Goal: Task Accomplishment & Management: Manage account settings

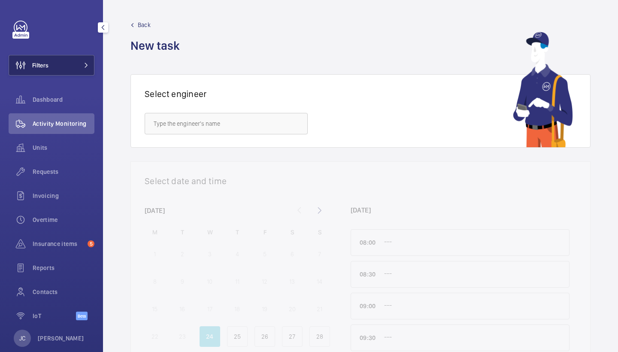
click at [76, 66] on button "Filters" at bounding box center [52, 65] width 86 height 21
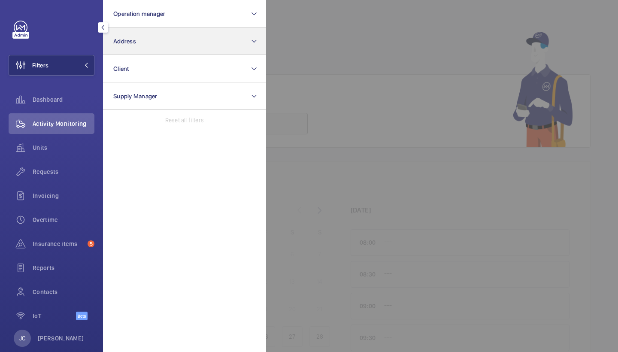
click at [147, 46] on button "Address" at bounding box center [184, 40] width 163 height 27
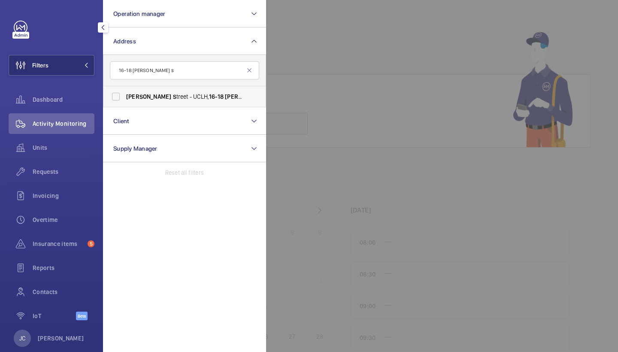
type input "16-18 westmoreland s"
click at [181, 97] on span "Westmoreland S treet - UCLH, 16-18 Westmoreland S treet,, LONDON W1G 8PH" at bounding box center [185, 96] width 118 height 9
click at [124, 97] on input "Westmoreland S treet - UCLH, 16-18 Westmoreland S treet,, LONDON W1G 8PH" at bounding box center [115, 96] width 17 height 17
checkbox input "true"
click at [76, 169] on span "Requests" at bounding box center [64, 171] width 62 height 9
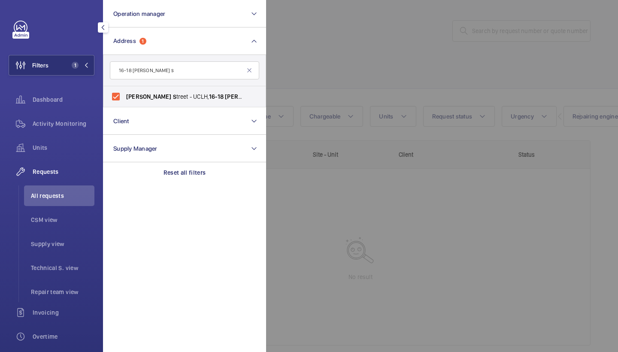
click at [312, 35] on div at bounding box center [575, 176] width 618 height 352
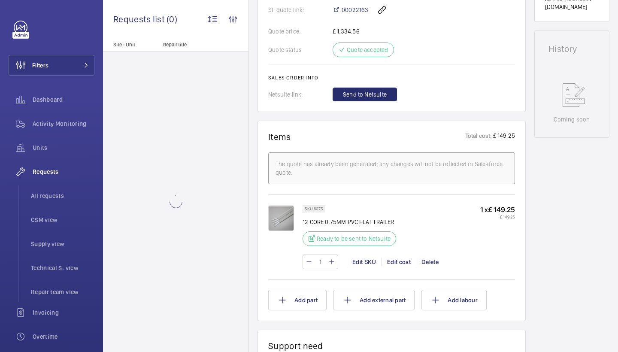
scroll to position [399, 0]
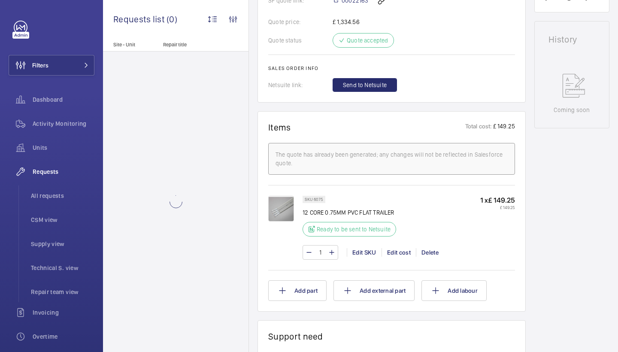
click at [291, 212] on img at bounding box center [281, 209] width 26 height 26
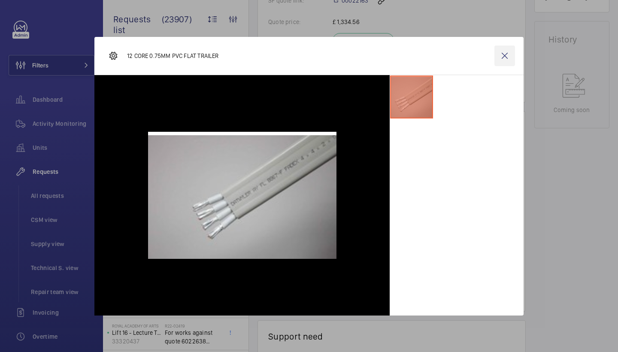
click at [505, 57] on wm-front-icon-button at bounding box center [504, 55] width 21 height 21
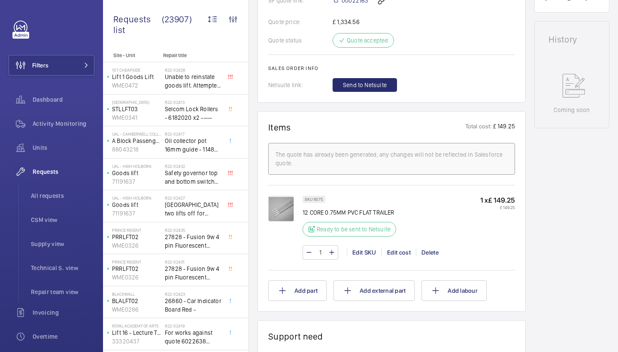
click at [287, 213] on img at bounding box center [281, 209] width 26 height 26
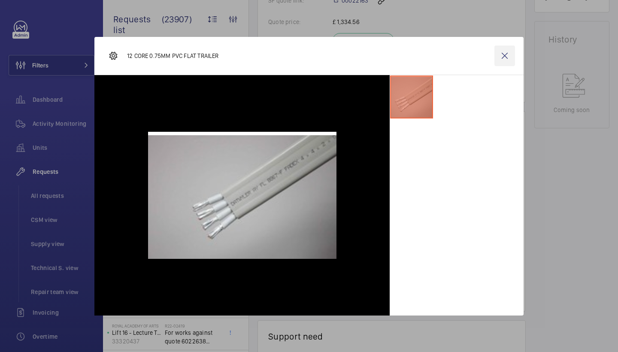
click at [501, 54] on wm-front-icon-button at bounding box center [504, 55] width 21 height 21
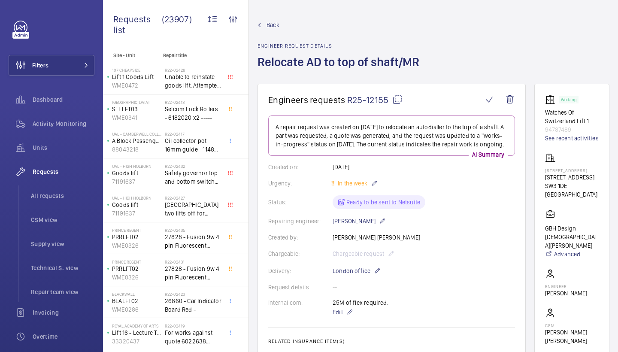
click at [396, 101] on mat-icon at bounding box center [397, 99] width 10 height 10
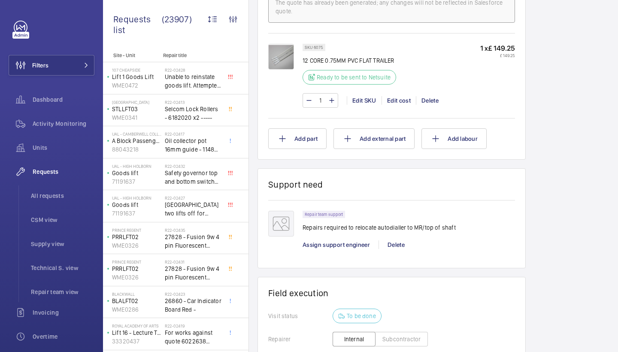
scroll to position [560, 0]
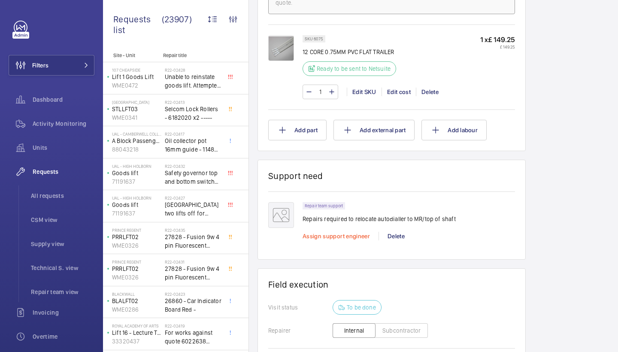
click at [354, 239] on span "Assign support engineer" at bounding box center [335, 236] width 67 height 7
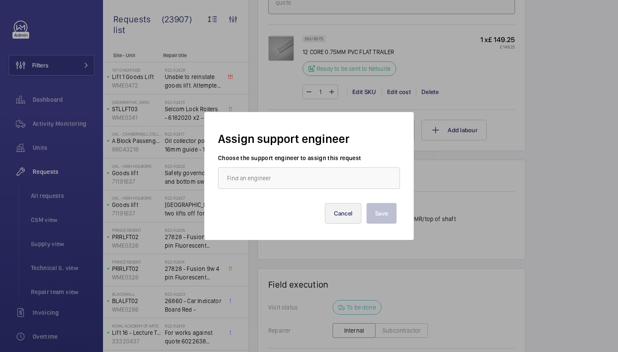
click at [343, 208] on button "Cancel" at bounding box center [343, 213] width 37 height 21
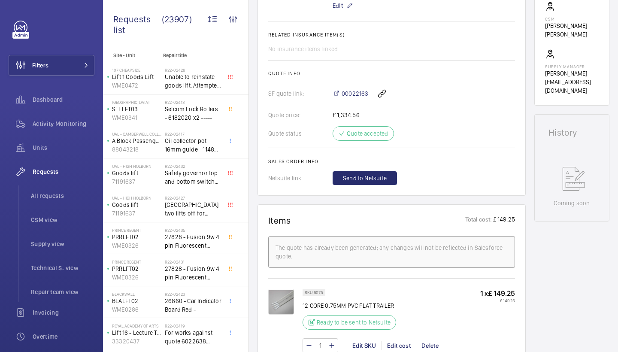
scroll to position [212, 0]
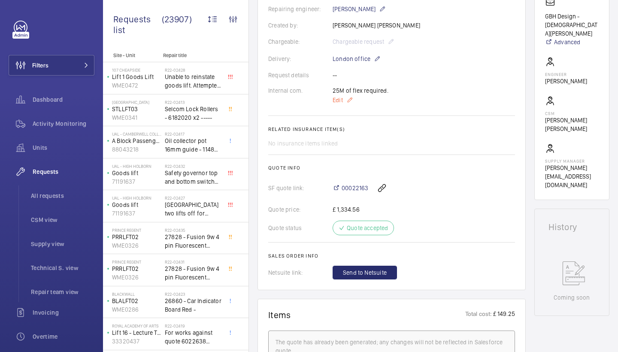
click at [346, 105] on mat-icon at bounding box center [349, 100] width 7 height 10
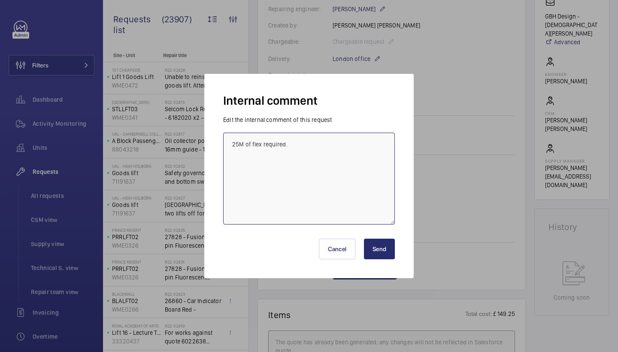
click at [356, 162] on textarea "25M of flex required." at bounding box center [309, 179] width 172 height 92
type textarea "25M of flex required. requested price for flex 24/9/25 jc"
click at [381, 253] on button "Send" at bounding box center [379, 249] width 31 height 21
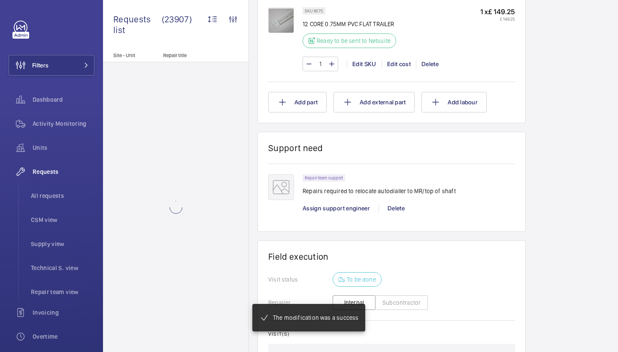
scroll to position [585, 0]
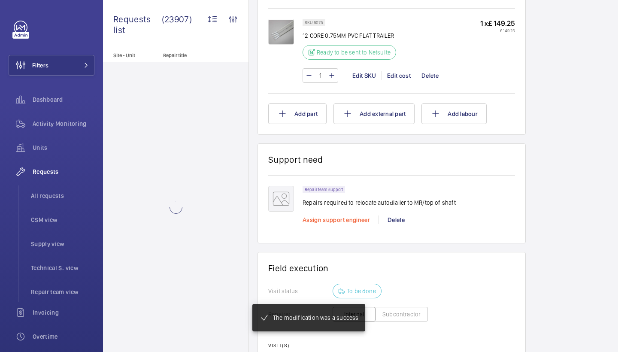
click at [344, 220] on span "Assign support engineer" at bounding box center [335, 219] width 67 height 7
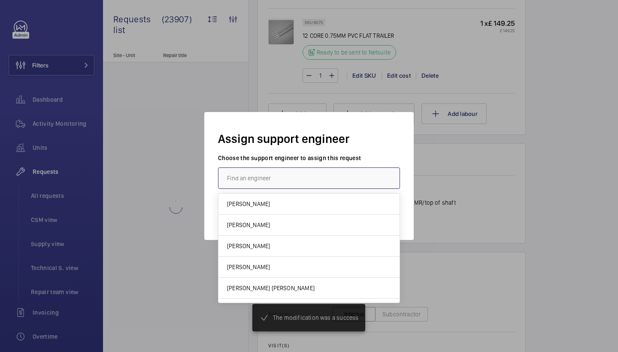
click at [295, 177] on input "text" at bounding box center [309, 177] width 182 height 21
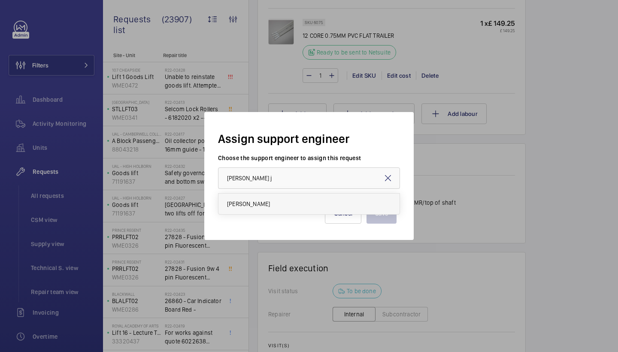
click at [272, 206] on mat-option "Dan Jarvis" at bounding box center [308, 203] width 181 height 21
type input "Dan Jarvis"
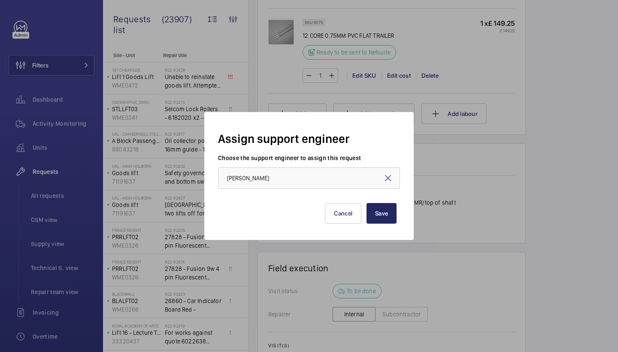
click at [376, 212] on button "Save" at bounding box center [381, 213] width 30 height 21
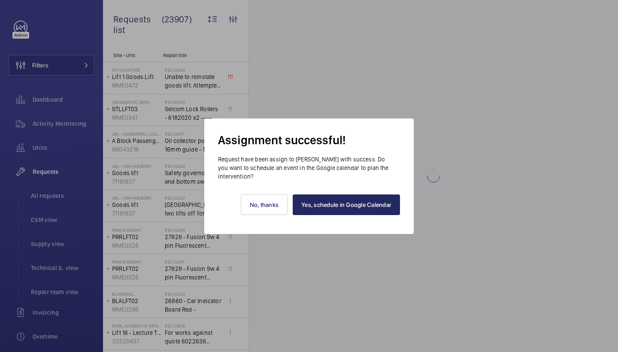
click at [371, 208] on link "Yes, schedule in Google Calendar" at bounding box center [346, 204] width 107 height 21
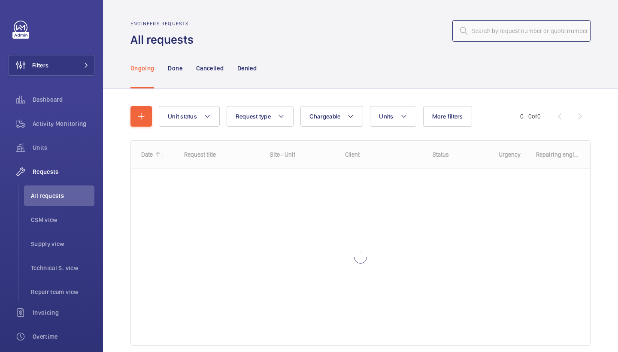
click at [536, 27] on input "text" at bounding box center [521, 30] width 138 height 21
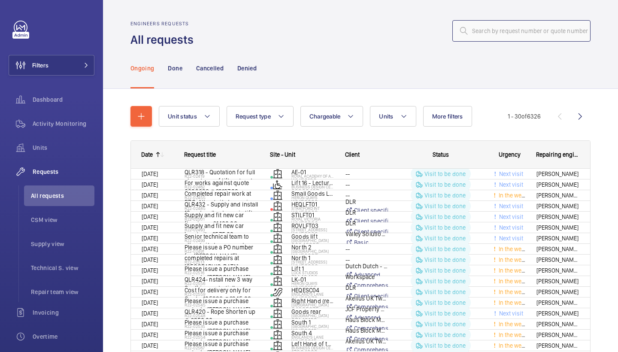
type input "R25-12031"
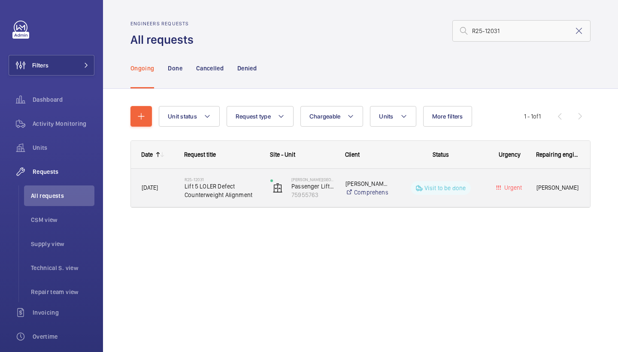
click at [208, 178] on h2 "R25-12031" at bounding box center [221, 179] width 75 height 5
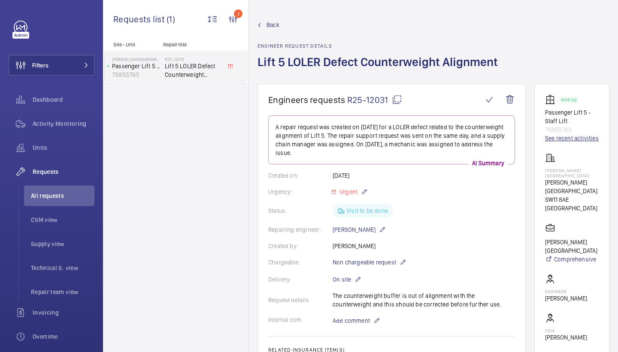
click at [565, 136] on link "See recent activities" at bounding box center [572, 138] width 54 height 9
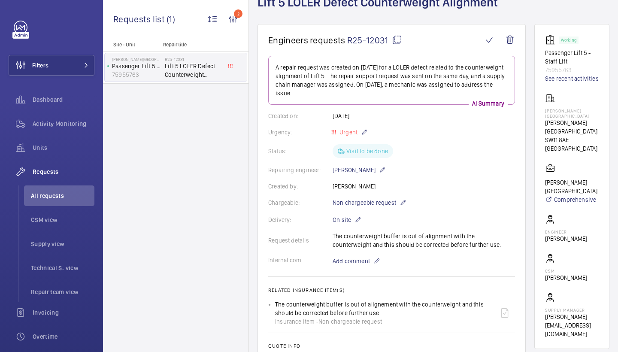
scroll to position [46, 0]
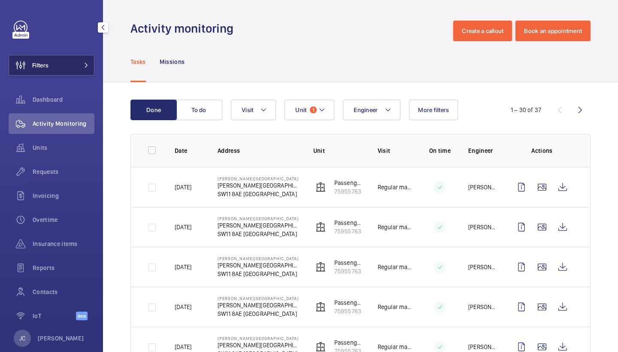
click at [79, 59] on button "Filters" at bounding box center [52, 65] width 86 height 21
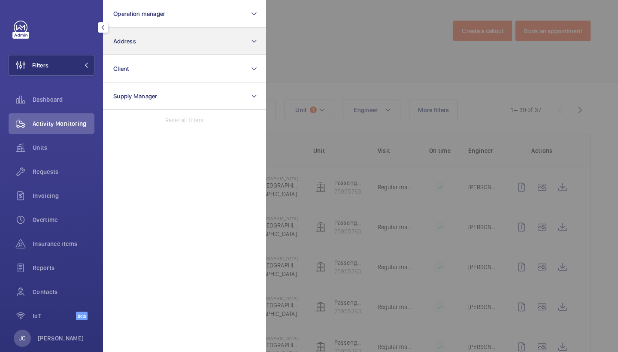
click at [187, 35] on button "Address" at bounding box center [184, 40] width 163 height 27
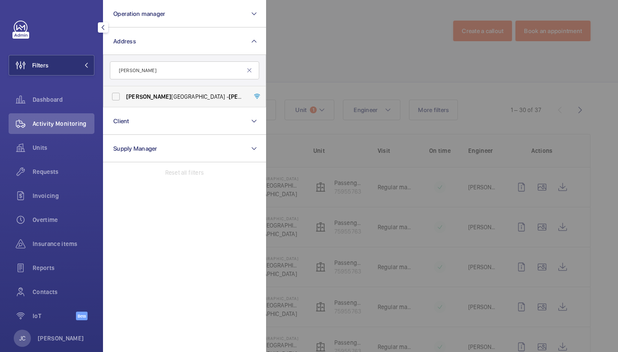
type input "[PERSON_NAME]"
click at [195, 102] on label "[PERSON_NAME][GEOGRAPHIC_DATA] - [PERSON_NAME][GEOGRAPHIC_DATA]" at bounding box center [177, 96] width 149 height 21
click at [124, 102] on input "[PERSON_NAME][GEOGRAPHIC_DATA] - [PERSON_NAME][GEOGRAPHIC_DATA]" at bounding box center [115, 96] width 17 height 17
checkbox input "true"
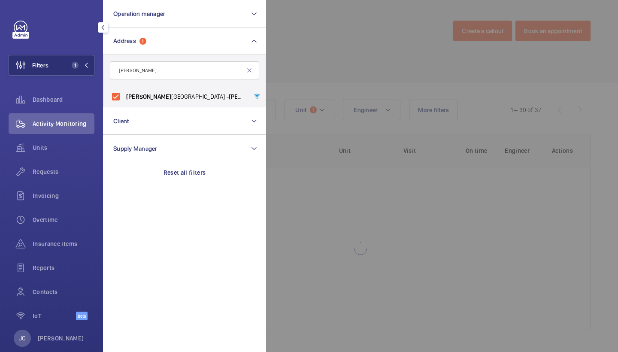
click at [350, 60] on div at bounding box center [575, 176] width 618 height 352
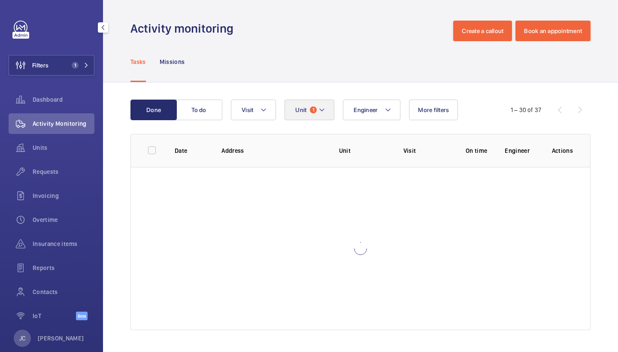
click at [331, 119] on button "Unit 1" at bounding box center [309, 110] width 50 height 21
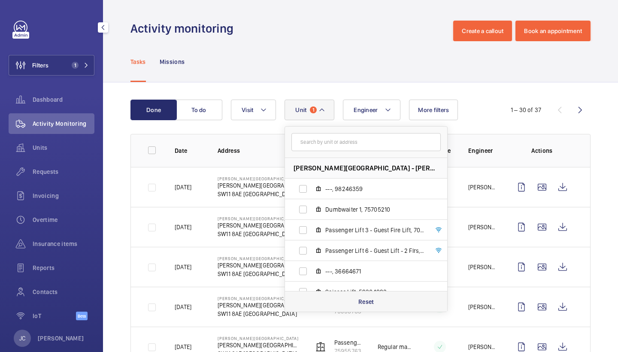
click at [363, 294] on div "Reset" at bounding box center [366, 301] width 162 height 21
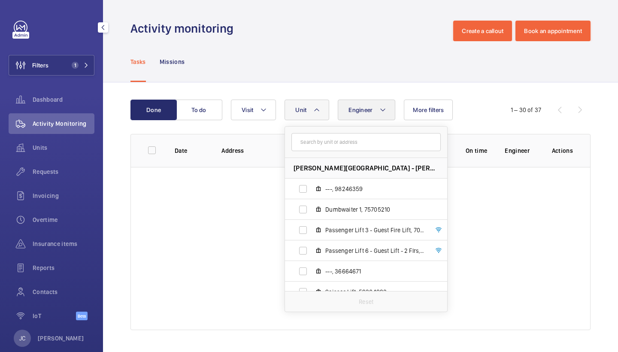
click at [378, 112] on button "Engineer" at bounding box center [366, 110] width 57 height 21
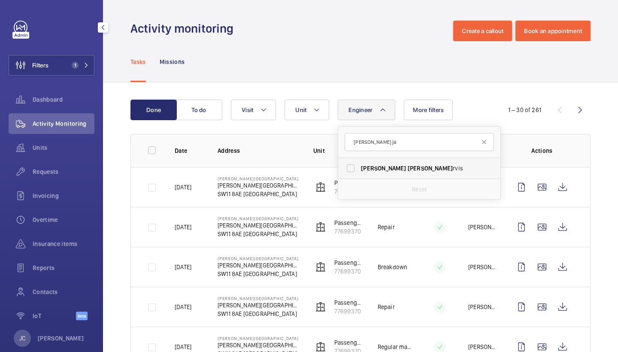
type input "dan ja"
click at [374, 160] on label "Dan Ja rvis" at bounding box center [412, 168] width 149 height 21
click at [359, 160] on input "Dan Ja rvis" at bounding box center [350, 168] width 17 height 17
checkbox input "true"
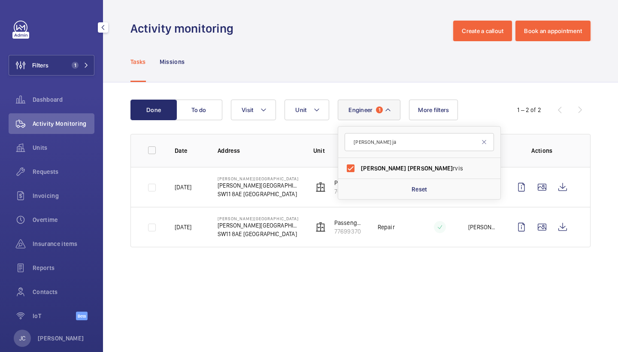
click at [394, 70] on div "Tasks Missions" at bounding box center [360, 61] width 460 height 41
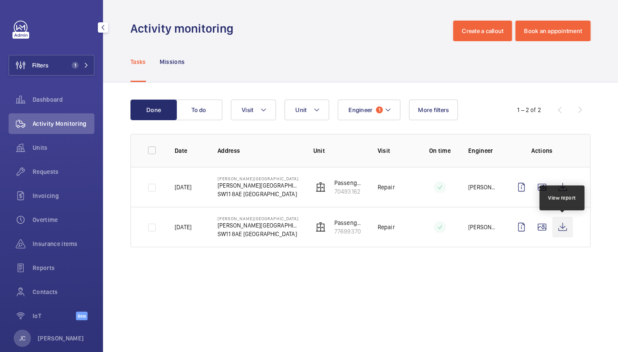
click at [563, 225] on wm-front-icon-button at bounding box center [562, 227] width 21 height 21
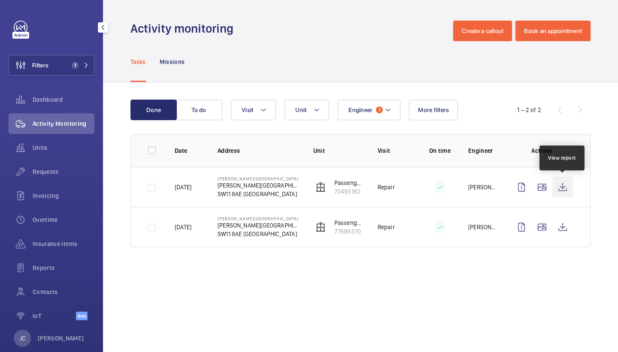
click at [567, 190] on wm-front-icon-button at bounding box center [562, 187] width 21 height 21
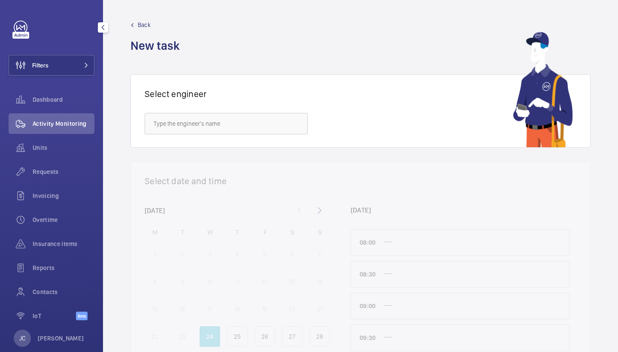
click at [76, 62] on button "Filters" at bounding box center [52, 65] width 86 height 21
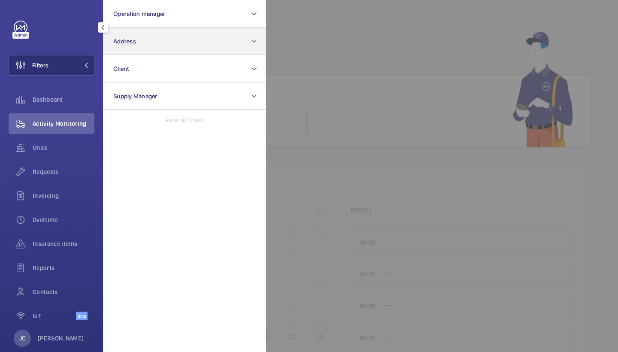
click at [170, 32] on button "Address" at bounding box center [184, 40] width 163 height 27
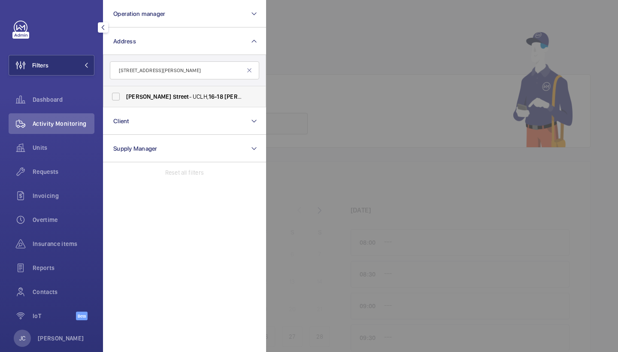
type input "[STREET_ADDRESS][PERSON_NAME]"
click at [160, 97] on span "[PERSON_NAME]" at bounding box center [148, 96] width 45 height 7
click at [124, 97] on input "[PERSON_NAME][GEOGRAPHIC_DATA][STREET_ADDRESS][PERSON_NAME]" at bounding box center [115, 96] width 17 height 17
checkbox input "true"
click at [69, 161] on div "Units" at bounding box center [52, 149] width 86 height 24
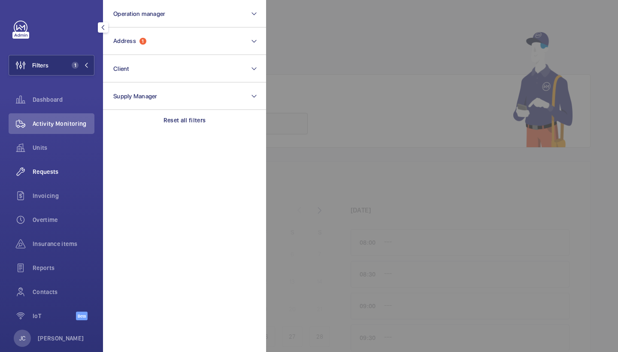
click at [90, 171] on span "Requests" at bounding box center [64, 171] width 62 height 9
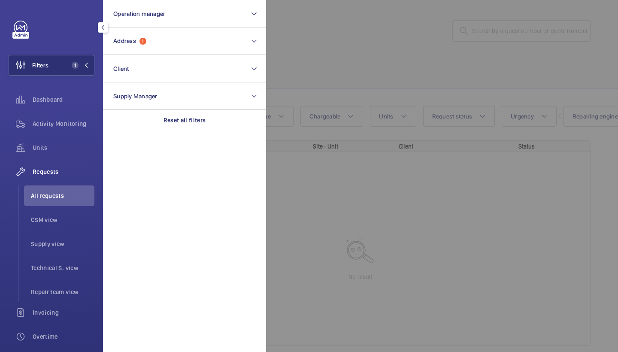
click at [367, 39] on div at bounding box center [575, 176] width 618 height 352
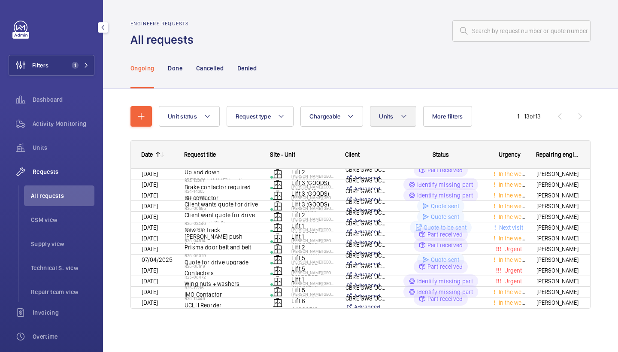
click at [395, 112] on button "Units" at bounding box center [393, 116] width 46 height 21
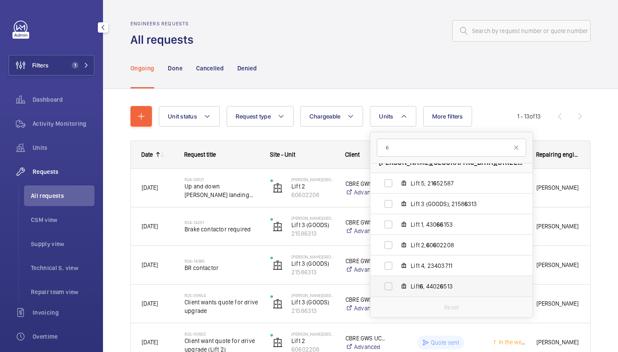
type input "6"
click at [423, 283] on span "6" at bounding box center [421, 286] width 3 height 7
click at [397, 283] on input "Lift 6 , 4402 6 513" at bounding box center [388, 286] width 17 height 17
checkbox input "true"
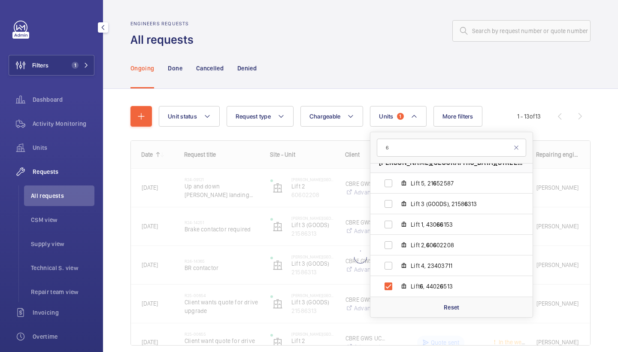
click at [390, 47] on div "Engineers requests All requests" at bounding box center [360, 34] width 460 height 27
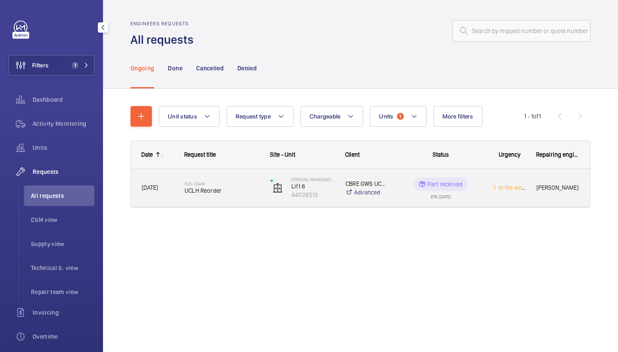
click at [209, 205] on div "R25-12446 UCLH Reorder" at bounding box center [216, 188] width 85 height 39
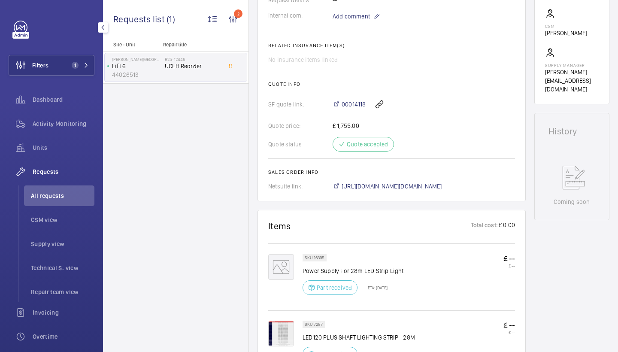
scroll to position [277, 0]
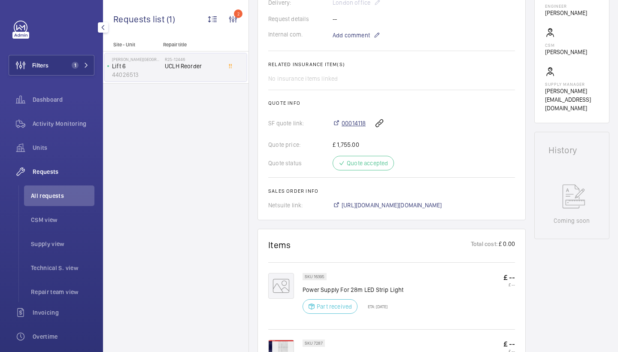
click at [349, 123] on span "00014118" at bounding box center [353, 123] width 24 height 9
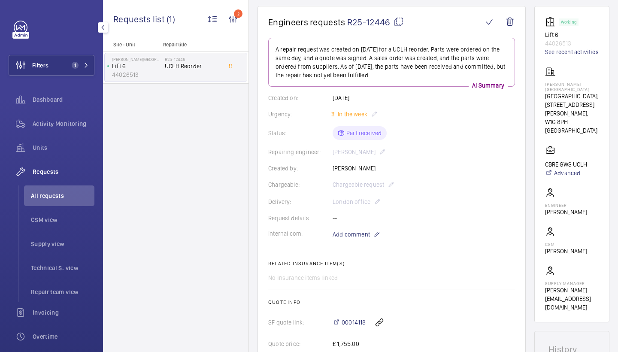
scroll to position [75, 0]
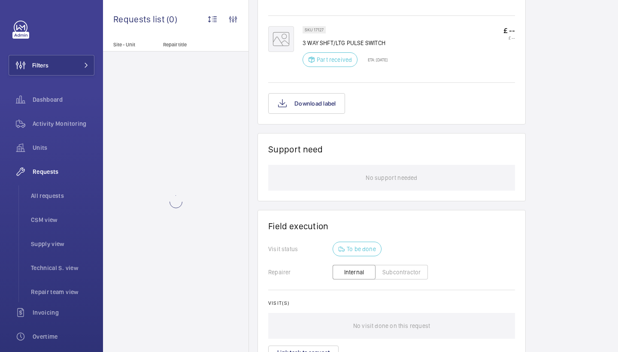
scroll to position [673, 0]
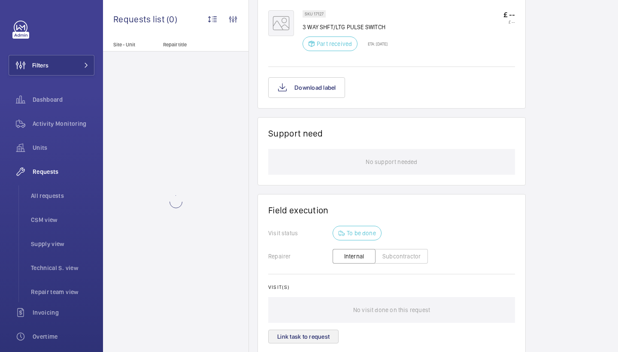
click at [299, 332] on button "Link task to request" at bounding box center [303, 336] width 70 height 14
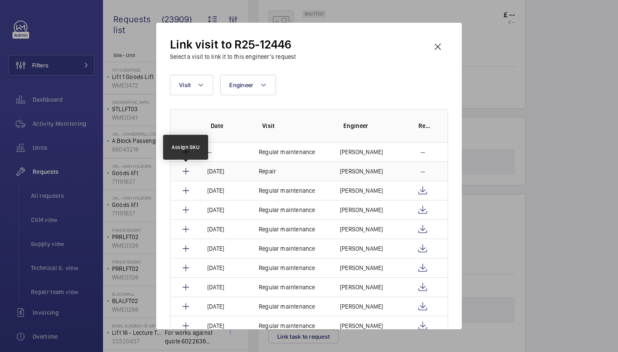
click at [187, 171] on mat-icon at bounding box center [186, 171] width 10 height 10
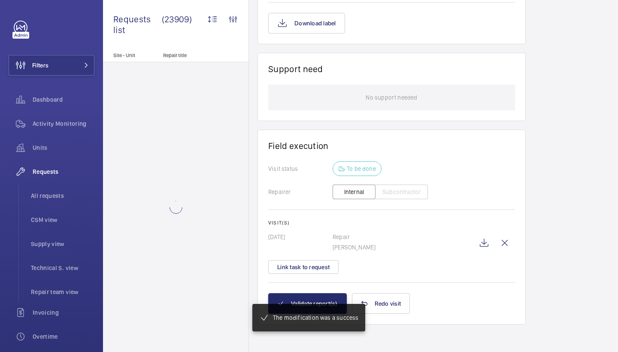
scroll to position [720, 0]
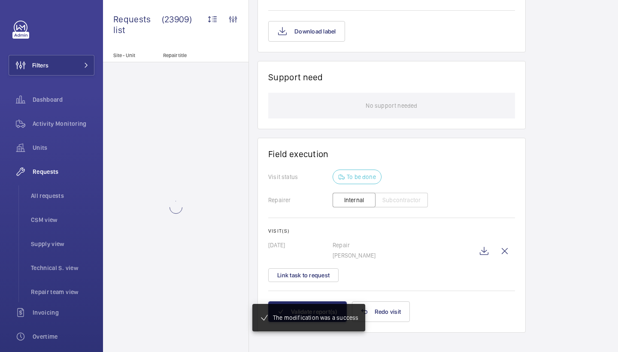
click at [320, 301] on mat-snack-bar-container "The modification was a success" at bounding box center [308, 318] width 147 height 62
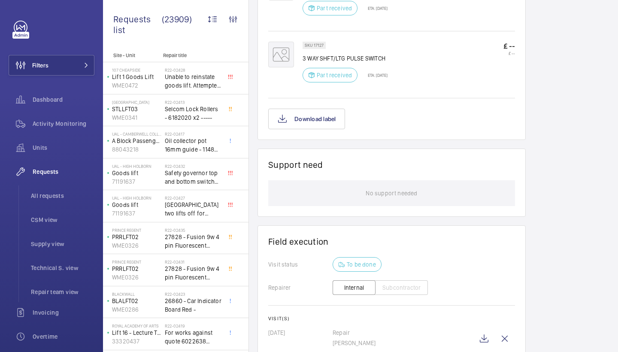
scroll to position [737, 0]
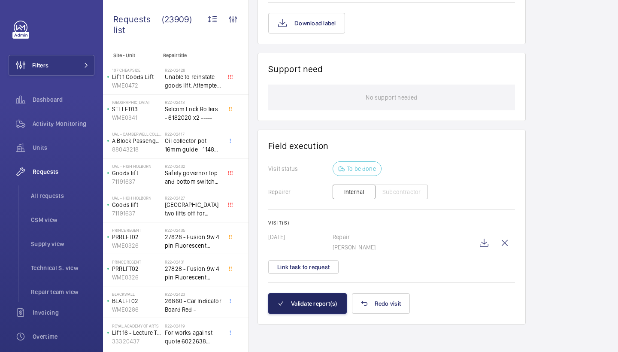
click at [310, 303] on button "Validate report(s)" at bounding box center [307, 303] width 79 height 21
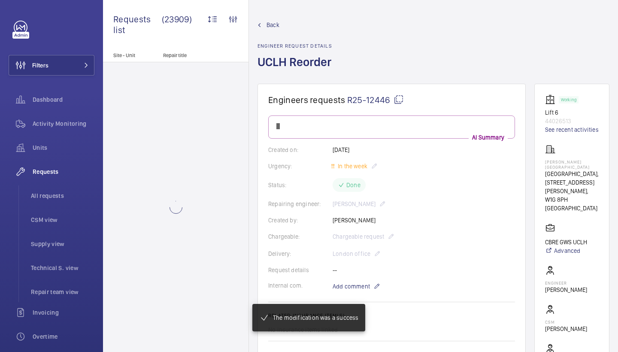
scroll to position [670, 0]
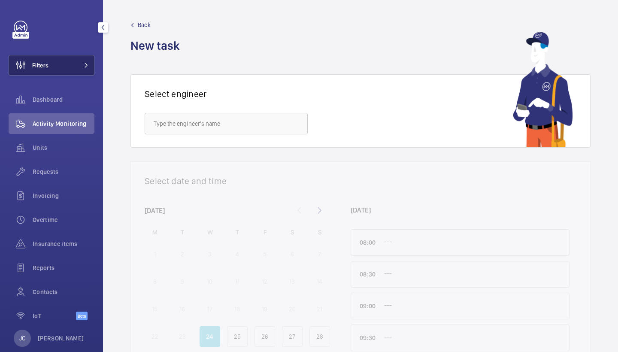
click at [71, 69] on button "Filters" at bounding box center [52, 65] width 86 height 21
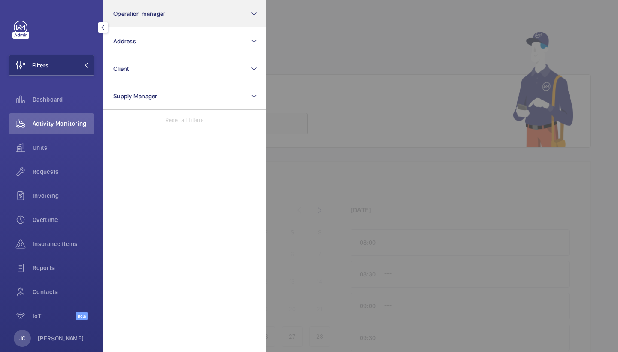
click at [155, 3] on button "Operation manager" at bounding box center [184, 13] width 163 height 27
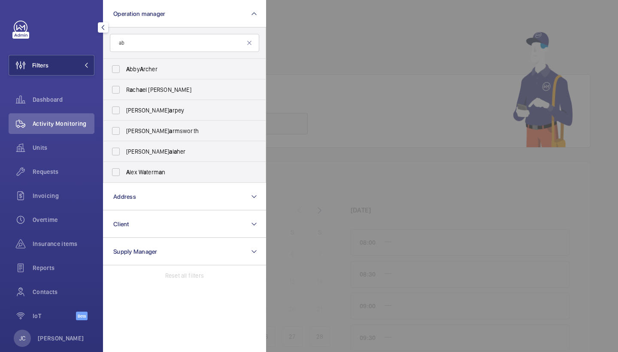
type input "abb"
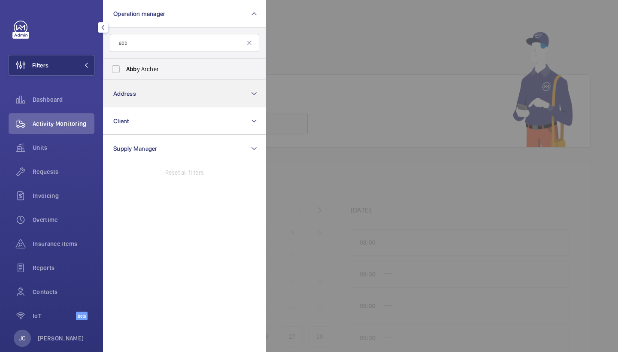
click at [138, 82] on button "Address" at bounding box center [184, 93] width 163 height 27
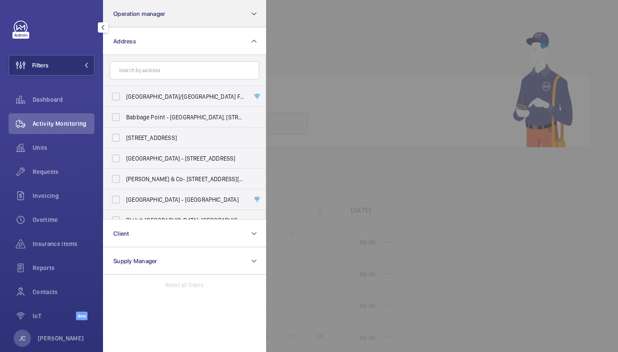
click at [156, 26] on button "Operation manager" at bounding box center [184, 13] width 163 height 27
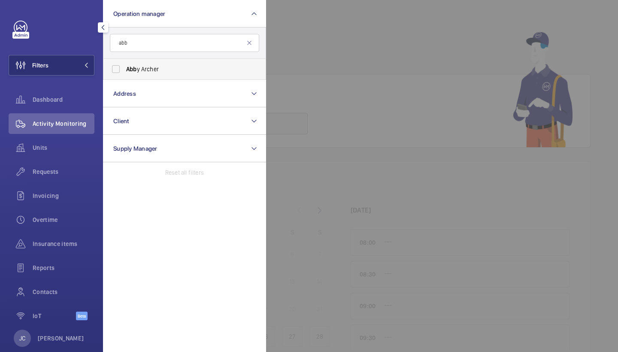
type input "abb"
click at [145, 66] on span "Abb y Archer" at bounding box center [185, 69] width 118 height 9
click at [124, 66] on input "Abb y Archer" at bounding box center [115, 68] width 17 height 17
checkbox input "true"
click at [70, 131] on div "Activity Monitoring" at bounding box center [52, 123] width 86 height 21
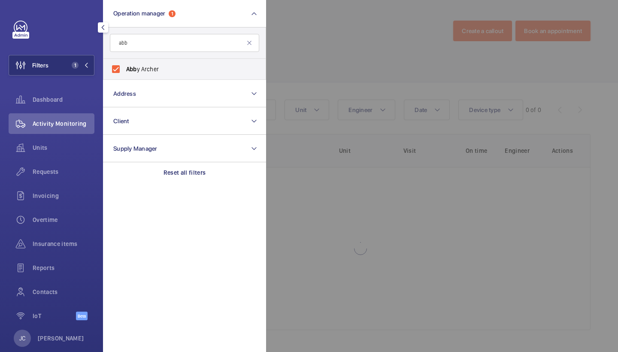
click at [424, 49] on div at bounding box center [575, 176] width 618 height 352
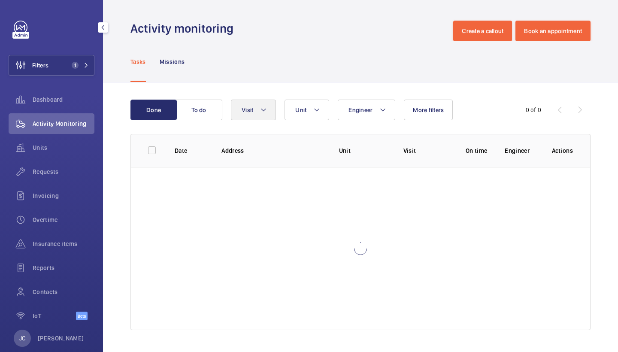
click at [261, 103] on button "Visit" at bounding box center [253, 110] width 45 height 21
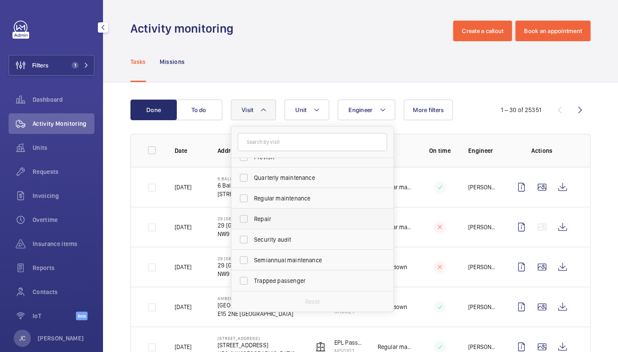
scroll to position [135, 0]
click at [274, 217] on span "Repair" at bounding box center [313, 218] width 118 height 9
click at [252, 217] on input "Repair" at bounding box center [243, 218] width 17 height 17
checkbox input "true"
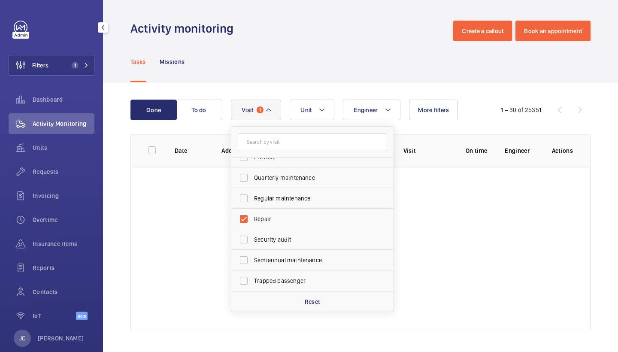
click at [338, 32] on div "Activity monitoring Create a callout Book an appointment" at bounding box center [360, 31] width 460 height 21
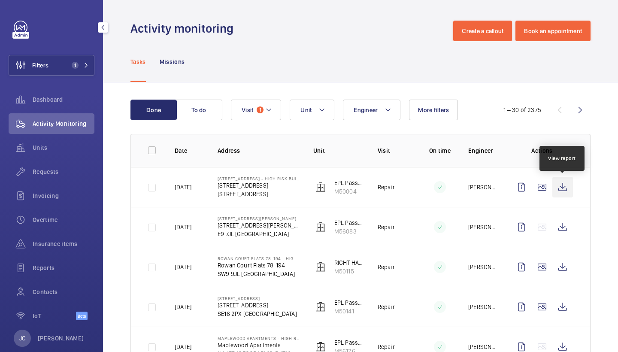
click at [567, 189] on wm-front-icon-button at bounding box center [562, 187] width 21 height 21
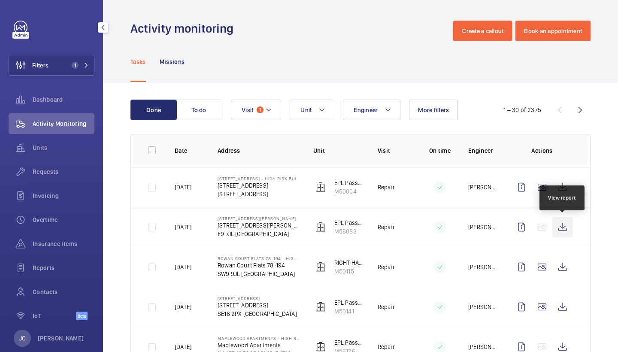
click at [562, 229] on wm-front-icon-button at bounding box center [562, 227] width 21 height 21
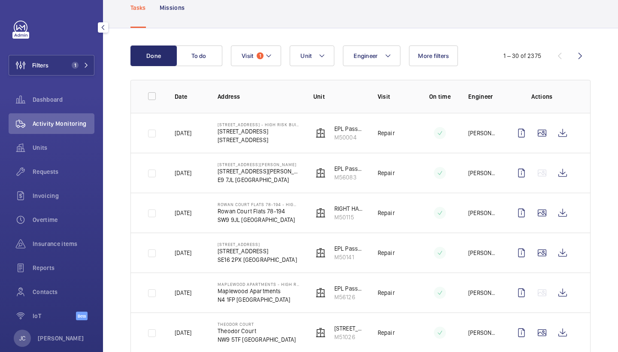
scroll to position [89, 0]
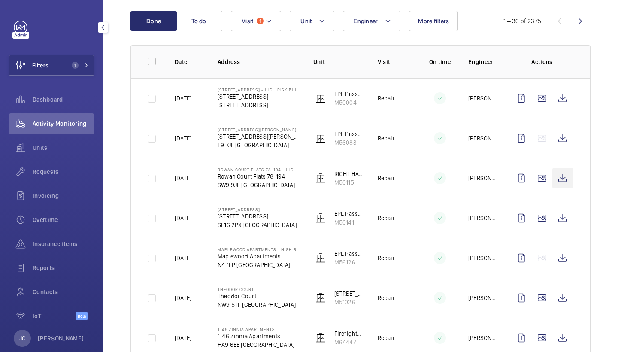
click at [565, 175] on wm-front-icon-button at bounding box center [562, 178] width 21 height 21
click at [565, 215] on wm-front-icon-button at bounding box center [562, 218] width 21 height 21
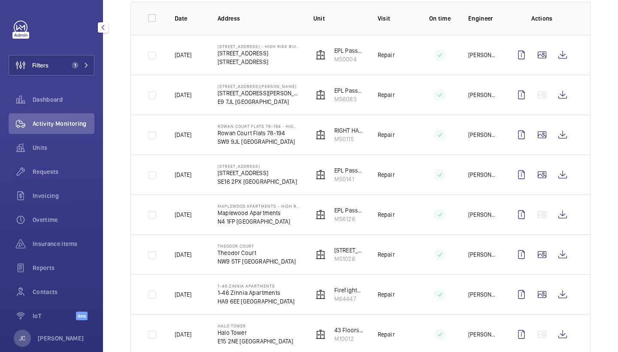
scroll to position [167, 0]
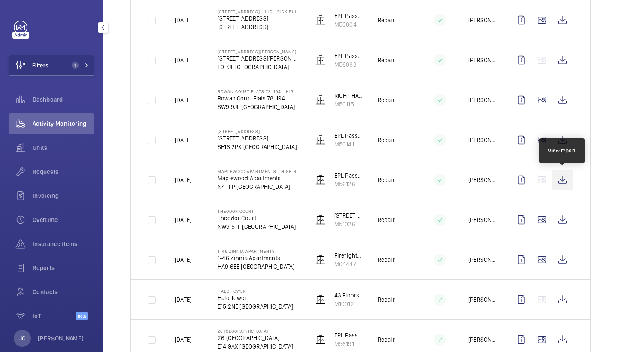
click at [565, 183] on wm-front-icon-button at bounding box center [562, 179] width 21 height 21
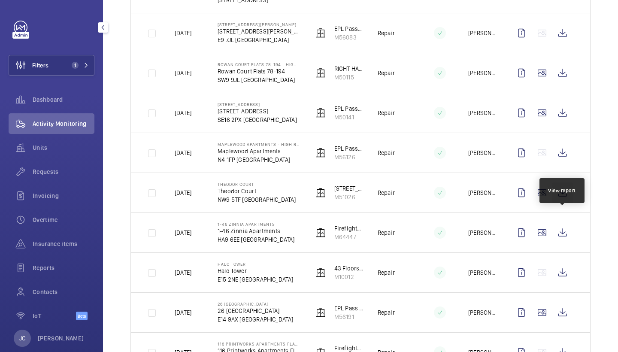
scroll to position [196, 0]
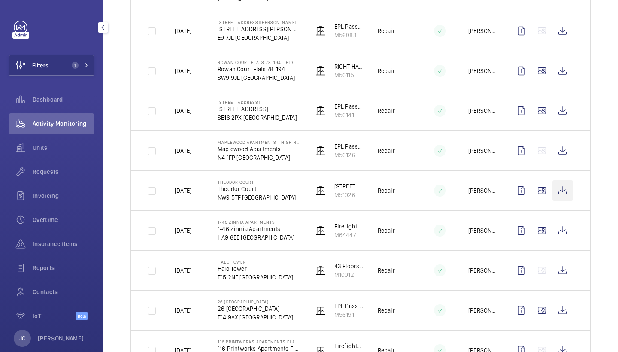
click at [568, 197] on wm-front-icon-button at bounding box center [562, 190] width 21 height 21
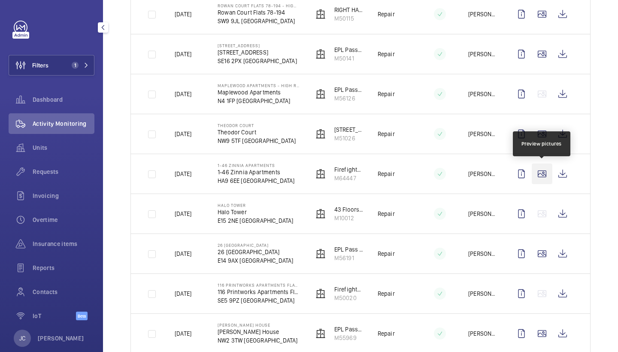
scroll to position [254, 0]
click at [559, 177] on wm-front-icon-button at bounding box center [562, 173] width 21 height 21
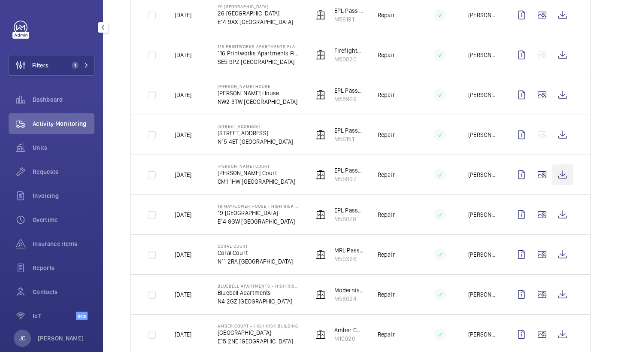
scroll to position [492, 0]
click at [565, 168] on wm-front-icon-button at bounding box center [562, 173] width 21 height 21
click at [568, 217] on wm-front-icon-button at bounding box center [562, 213] width 21 height 21
click at [565, 256] on wm-front-icon-button at bounding box center [562, 253] width 21 height 21
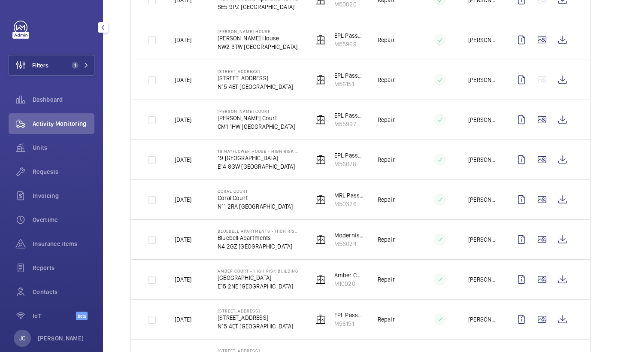
scroll to position [552, 0]
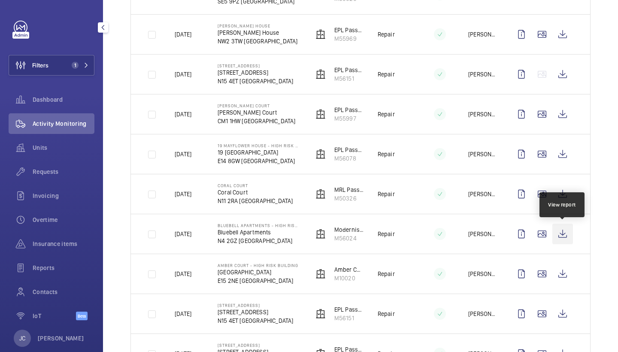
click at [565, 238] on wm-front-icon-button at bounding box center [562, 234] width 21 height 21
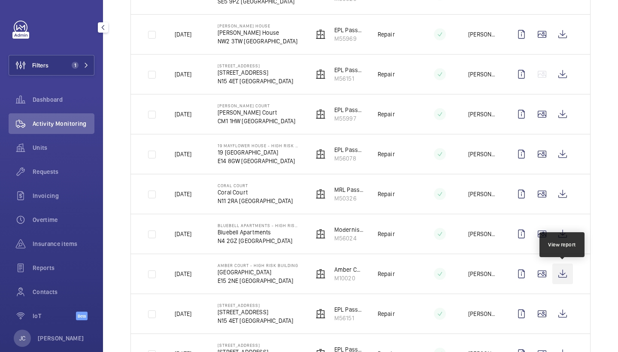
click at [564, 270] on wm-front-icon-button at bounding box center [562, 273] width 21 height 21
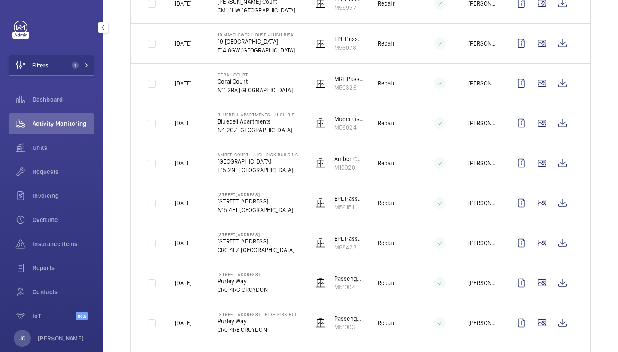
scroll to position [674, 0]
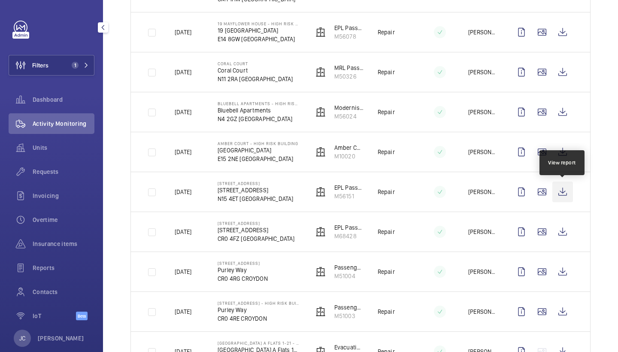
click at [566, 197] on wm-front-icon-button at bounding box center [562, 191] width 21 height 21
